Goal: Navigation & Orientation: Find specific page/section

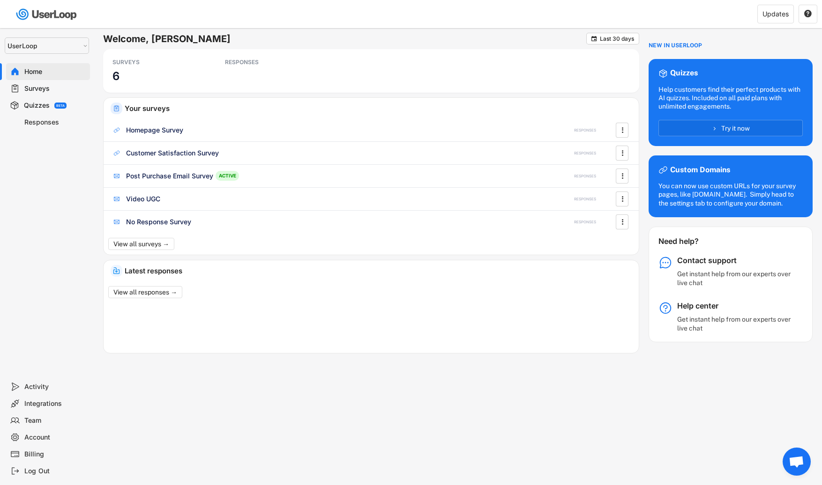
select select ""1348695171700984260__LOOKUP__1654705041975x127494467392634880""
